Goal: Transaction & Acquisition: Book appointment/travel/reservation

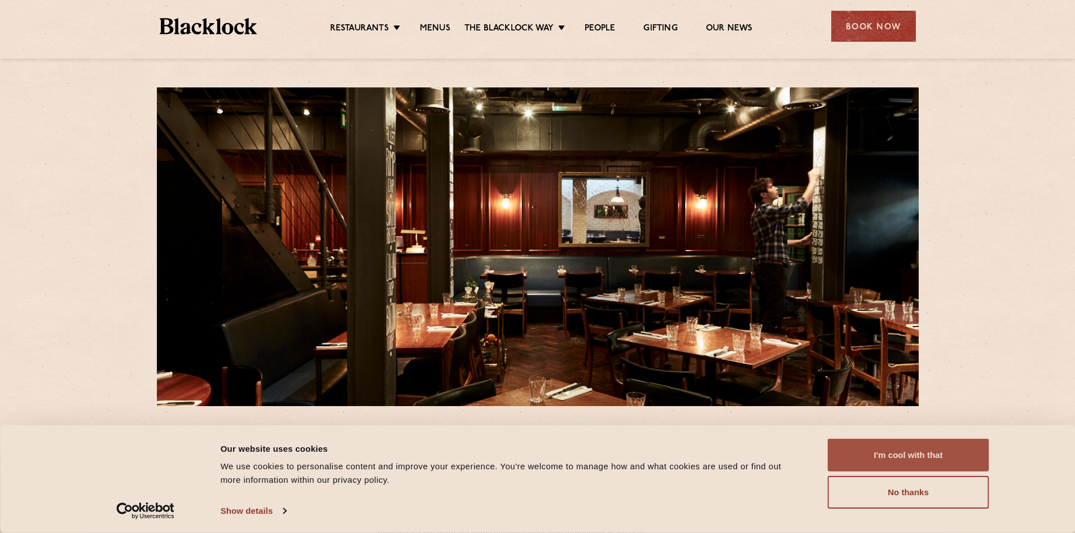
click at [919, 456] on button "I'm cool with that" at bounding box center [908, 455] width 161 height 33
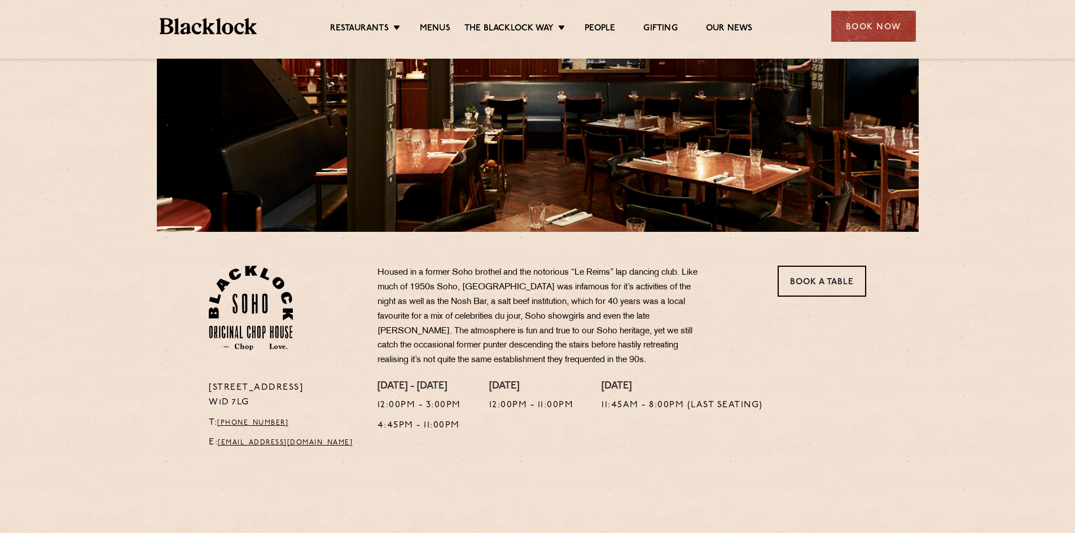
scroll to position [176, 0]
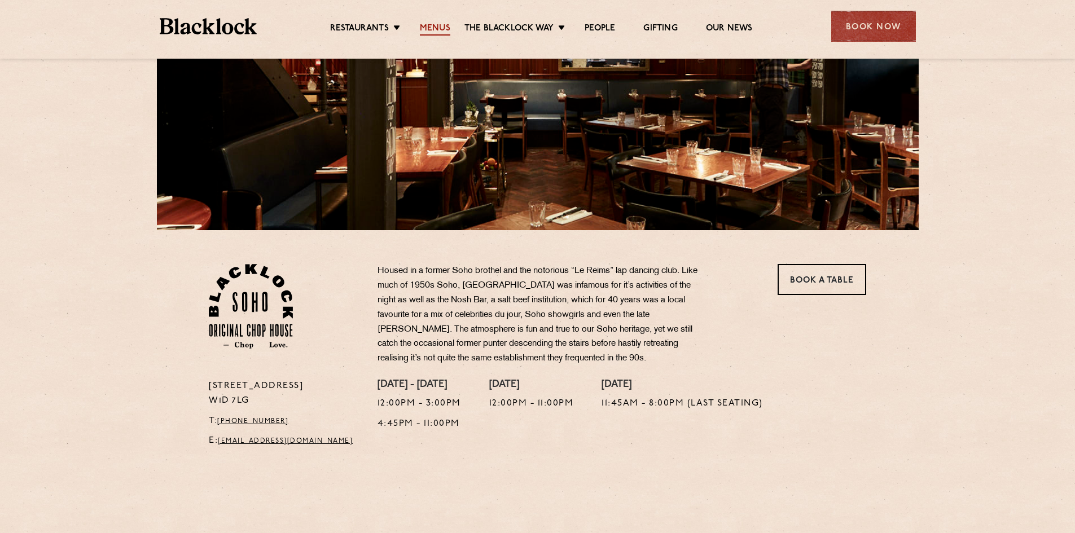
click at [429, 29] on link "Menus" at bounding box center [435, 29] width 30 height 12
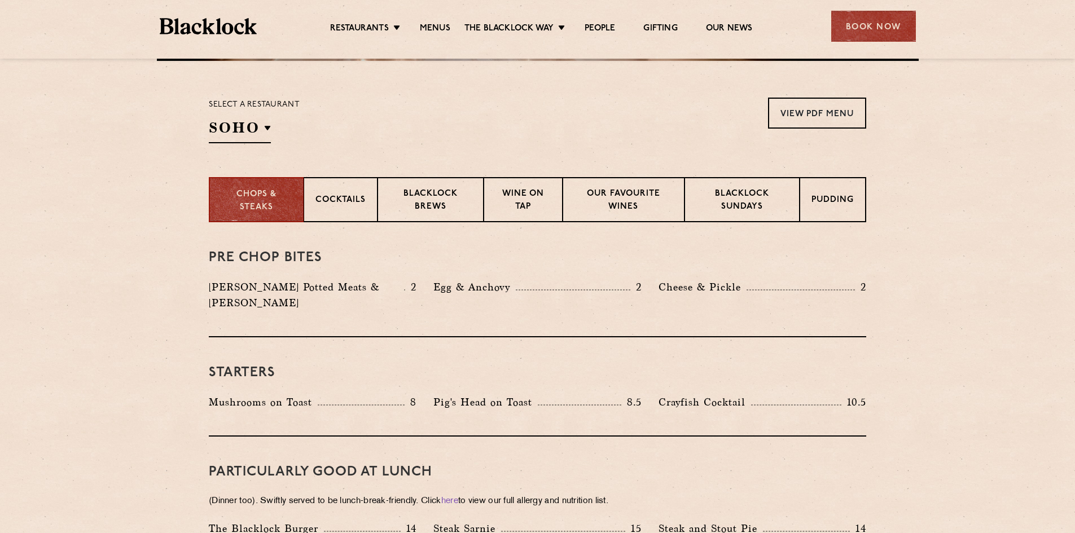
scroll to position [316, 0]
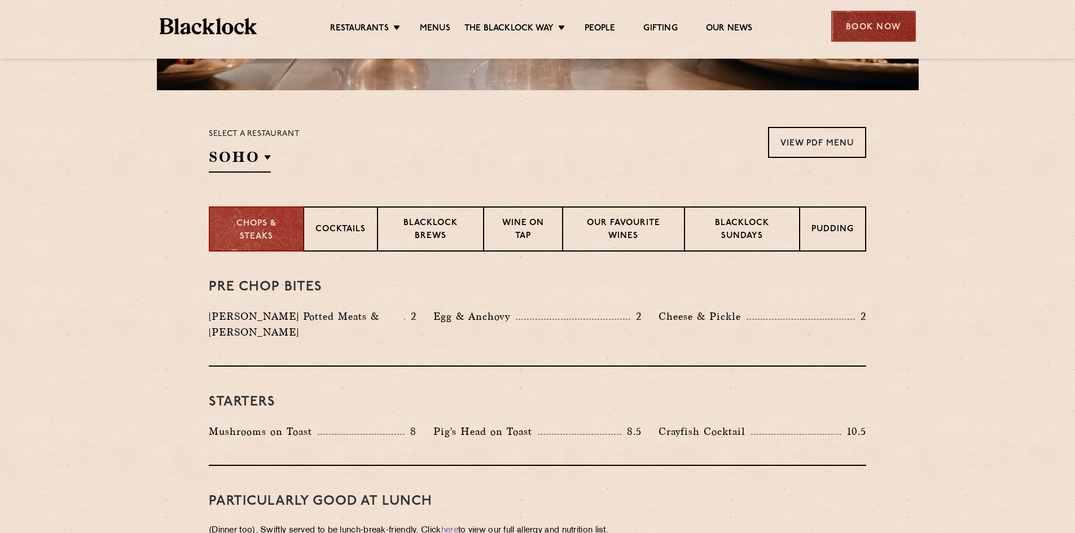
click at [881, 21] on div "Book Now" at bounding box center [873, 26] width 85 height 31
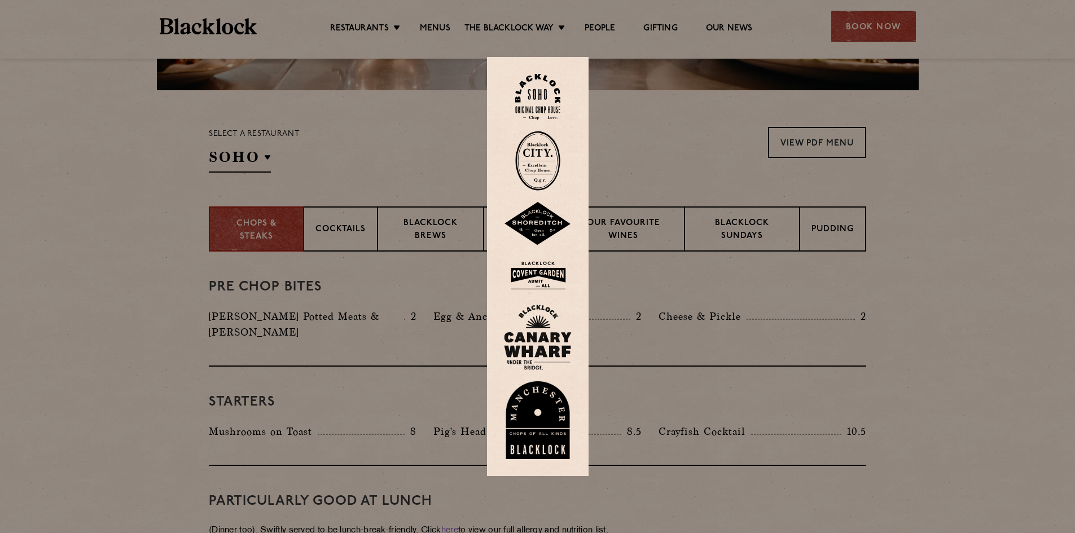
click at [538, 89] on img at bounding box center [537, 97] width 45 height 46
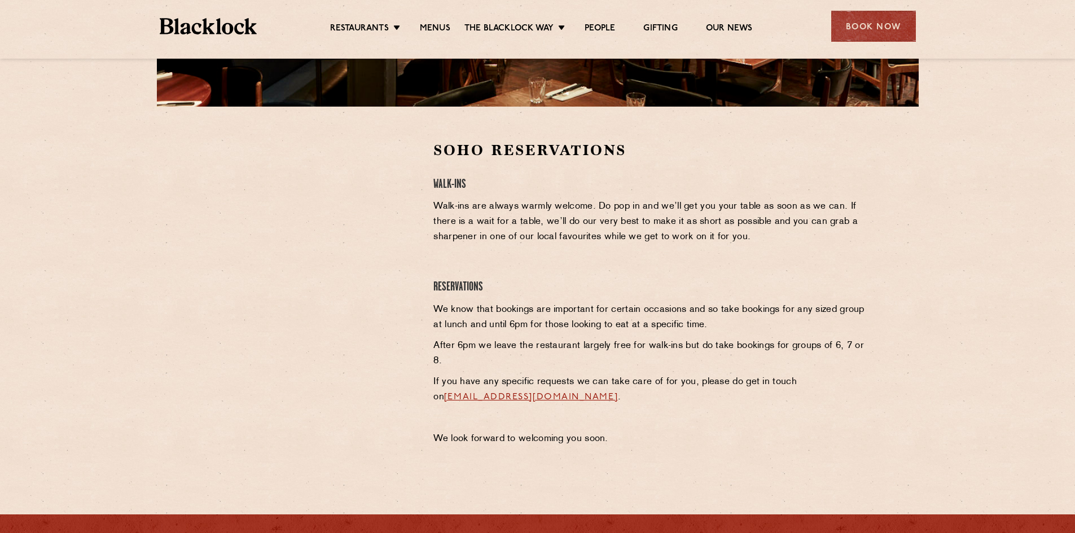
scroll to position [301, 0]
